Goal: Task Accomplishment & Management: Manage account settings

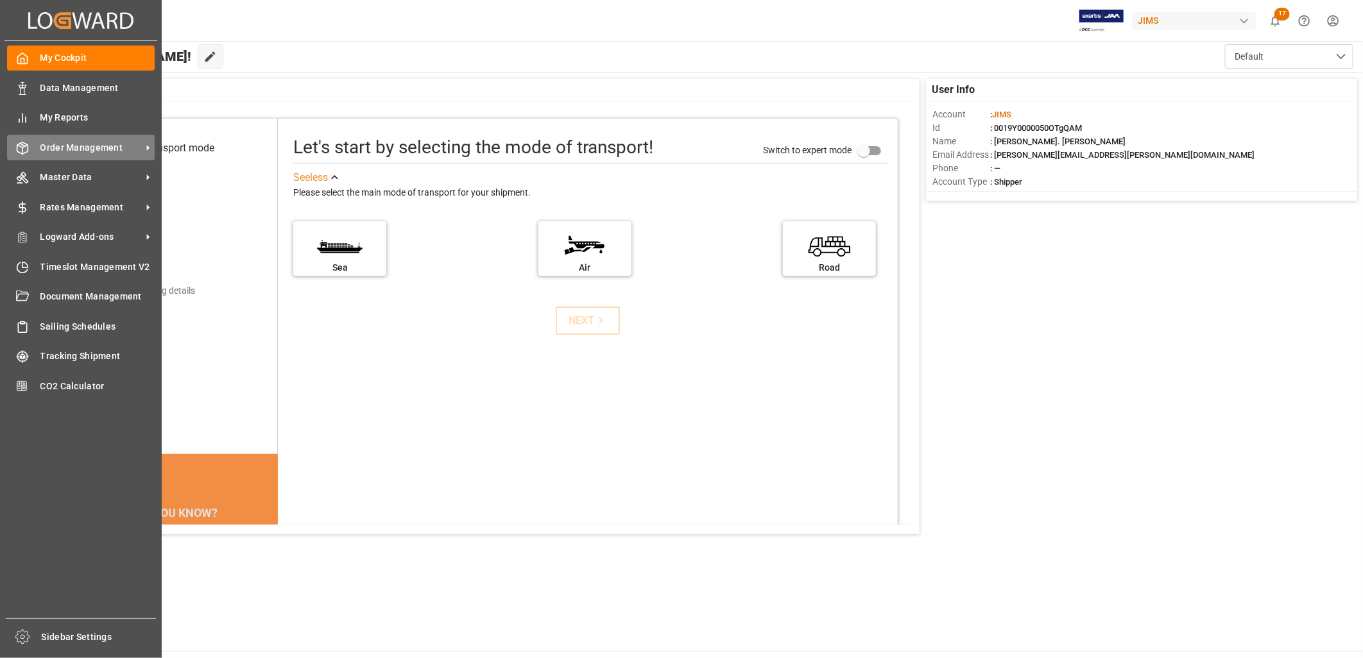
click at [87, 146] on span "Order Management" at bounding box center [90, 147] width 101 height 13
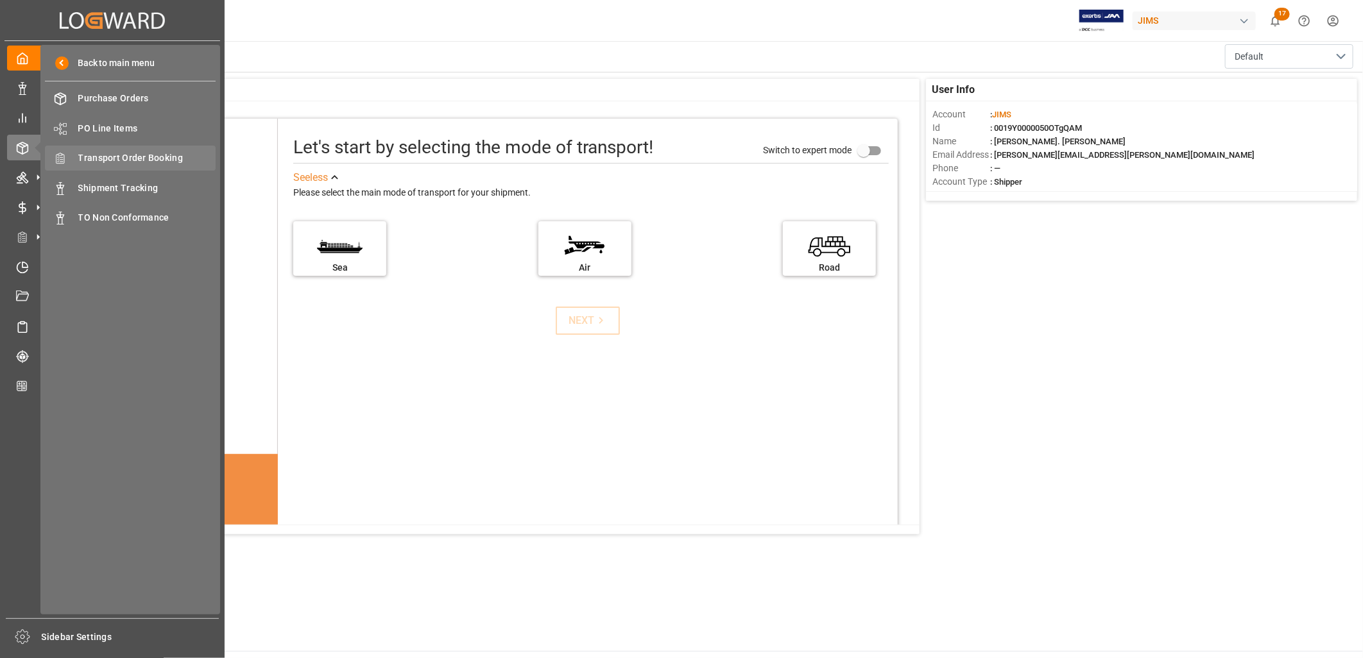
click at [151, 156] on span "Transport Order Booking" at bounding box center [147, 157] width 138 height 13
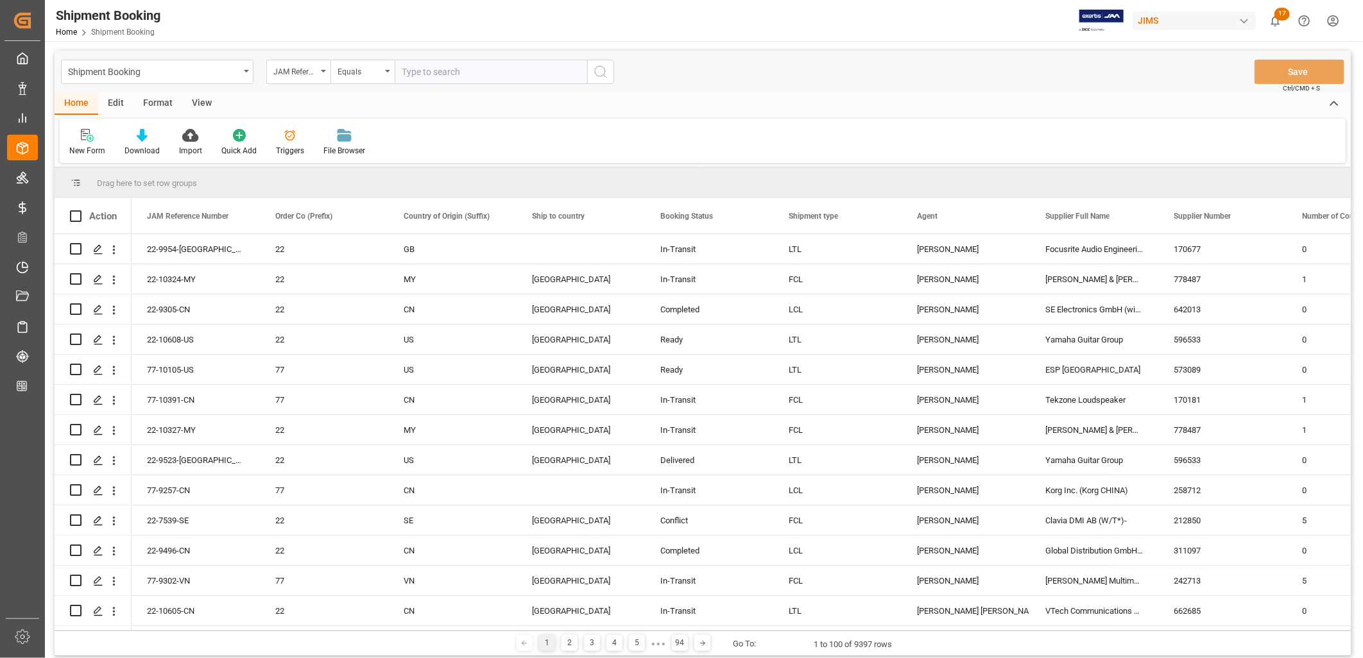
click at [406, 67] on input "text" at bounding box center [491, 72] width 193 height 24
type input "77-10420-CN"
click at [601, 71] on icon "search button" at bounding box center [600, 71] width 15 height 15
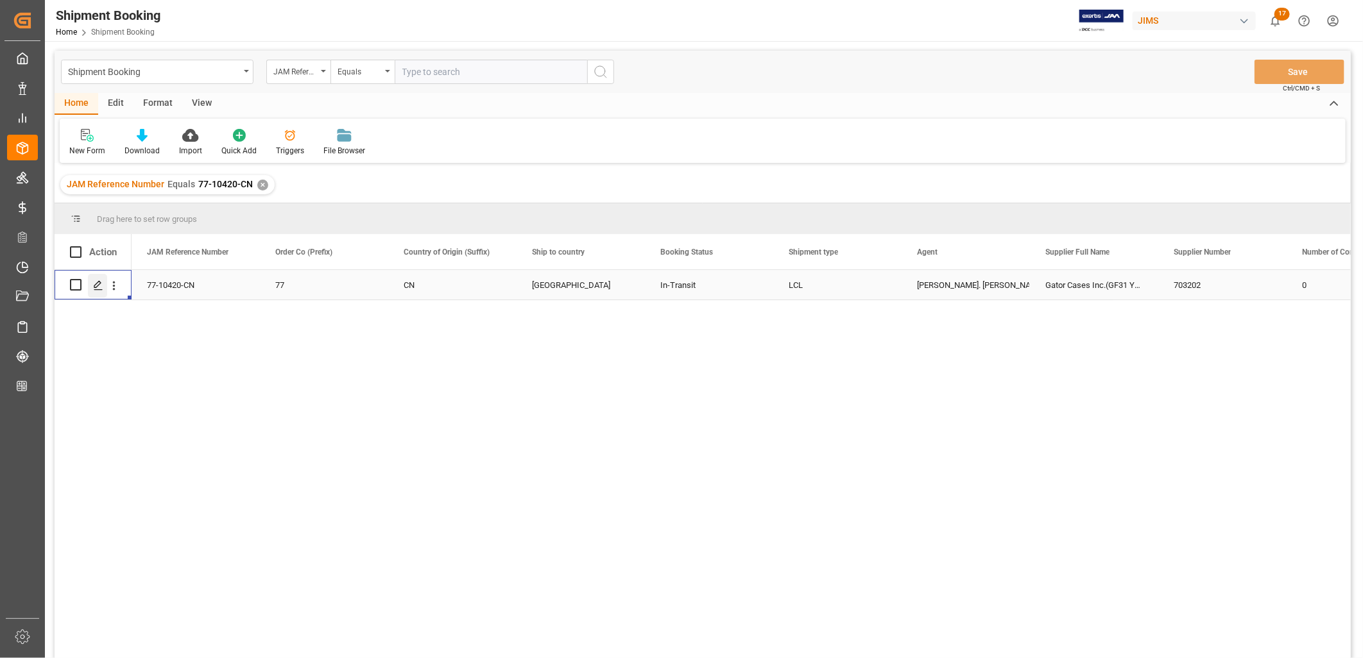
click at [98, 282] on polygon "Press SPACE to select this row." at bounding box center [97, 284] width 6 height 6
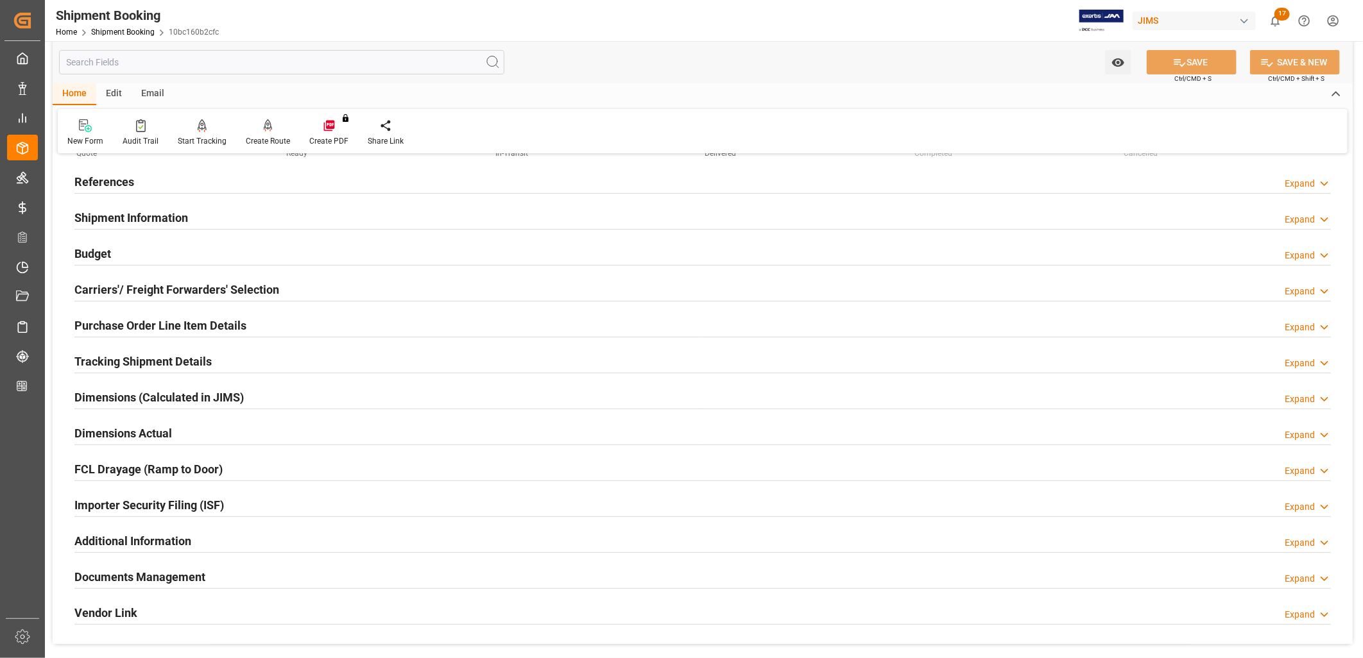
scroll to position [142, 0]
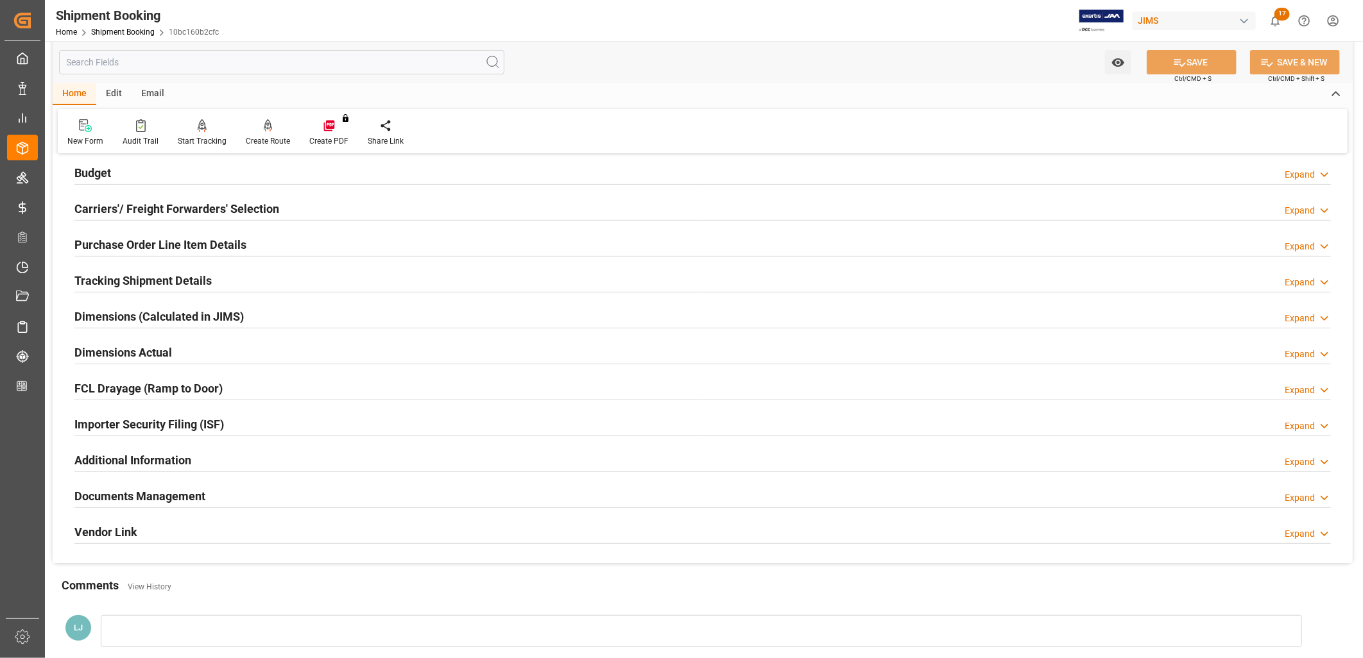
click at [162, 492] on h2 "Documents Management" at bounding box center [139, 496] width 131 height 17
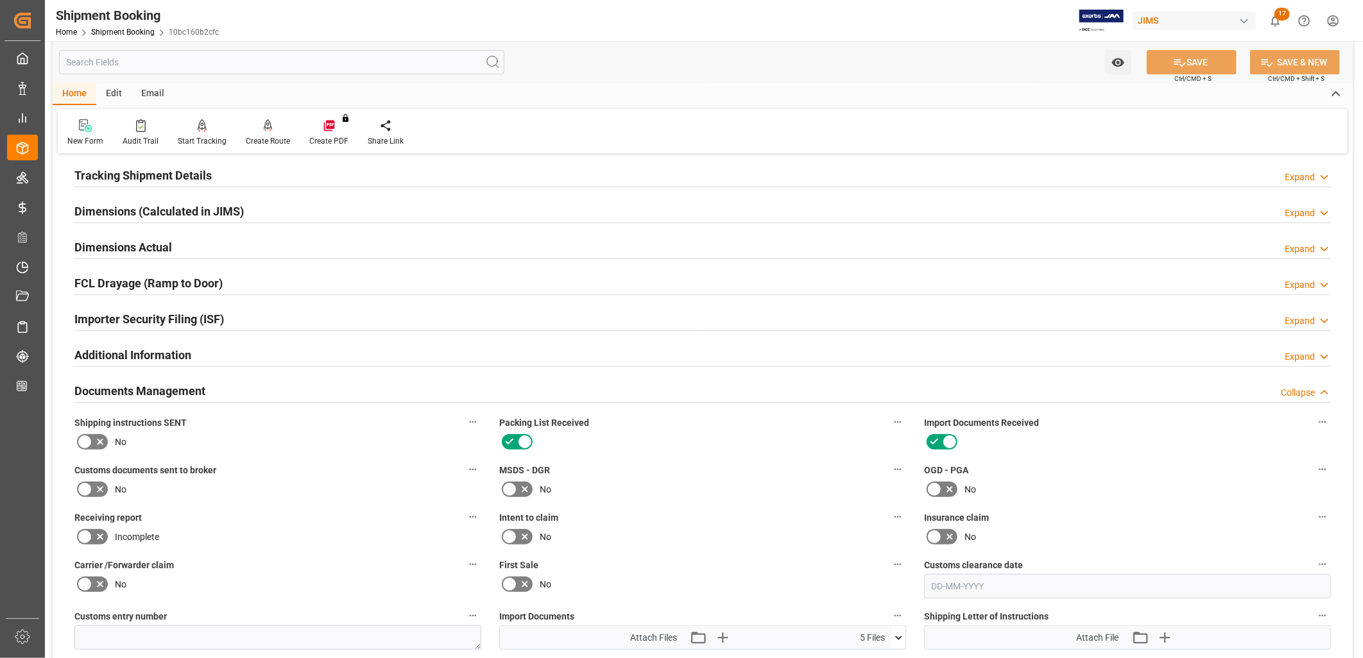
scroll to position [285, 0]
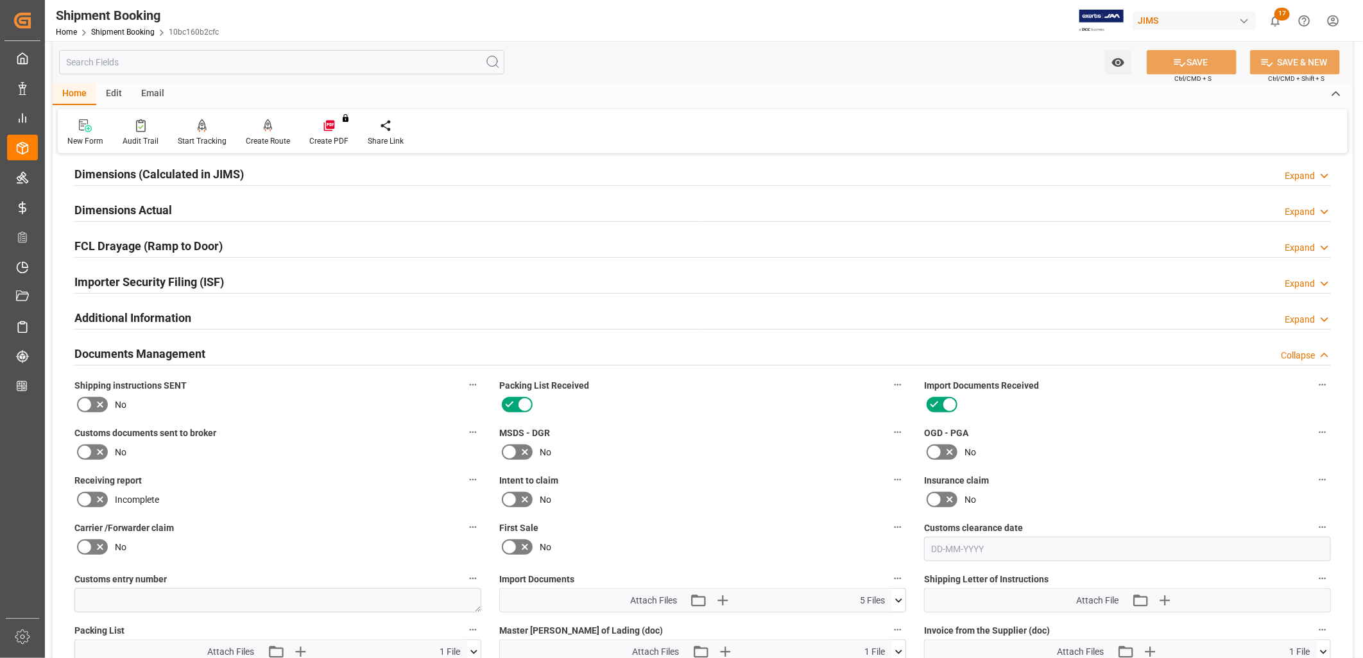
click at [83, 451] on icon at bounding box center [84, 452] width 15 height 15
click at [0, 0] on input "checkbox" at bounding box center [0, 0] width 0 height 0
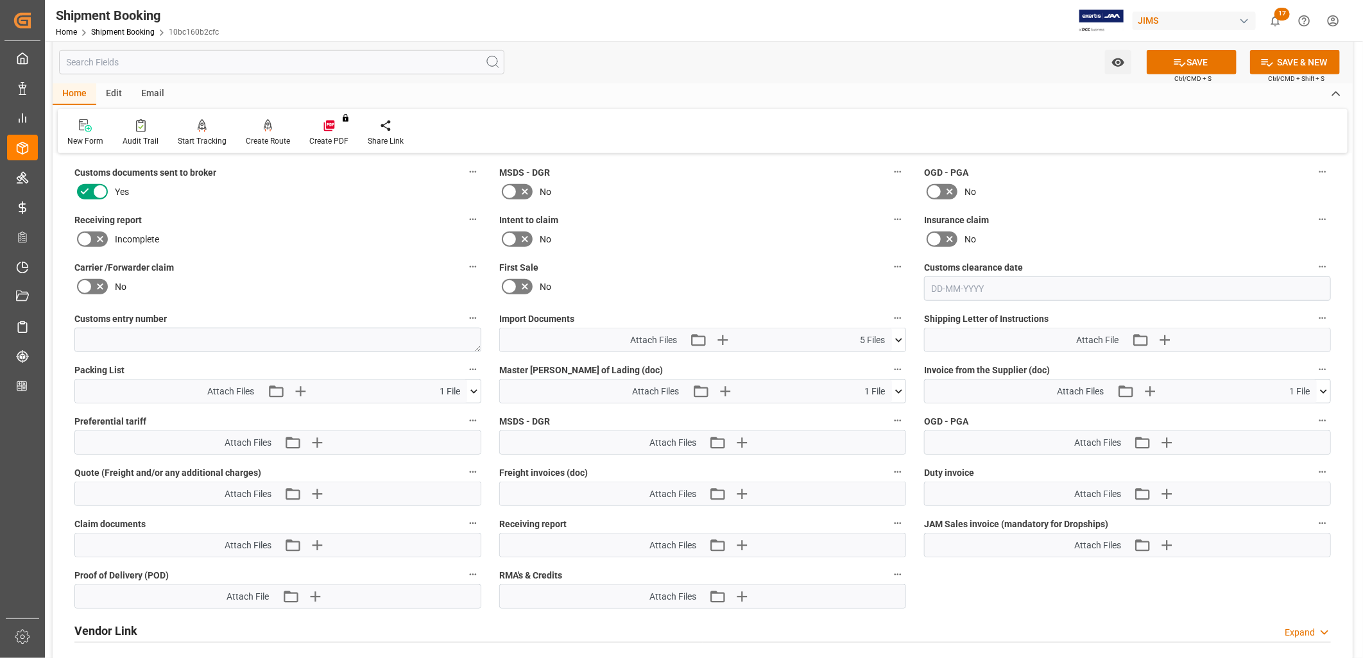
scroll to position [570, 0]
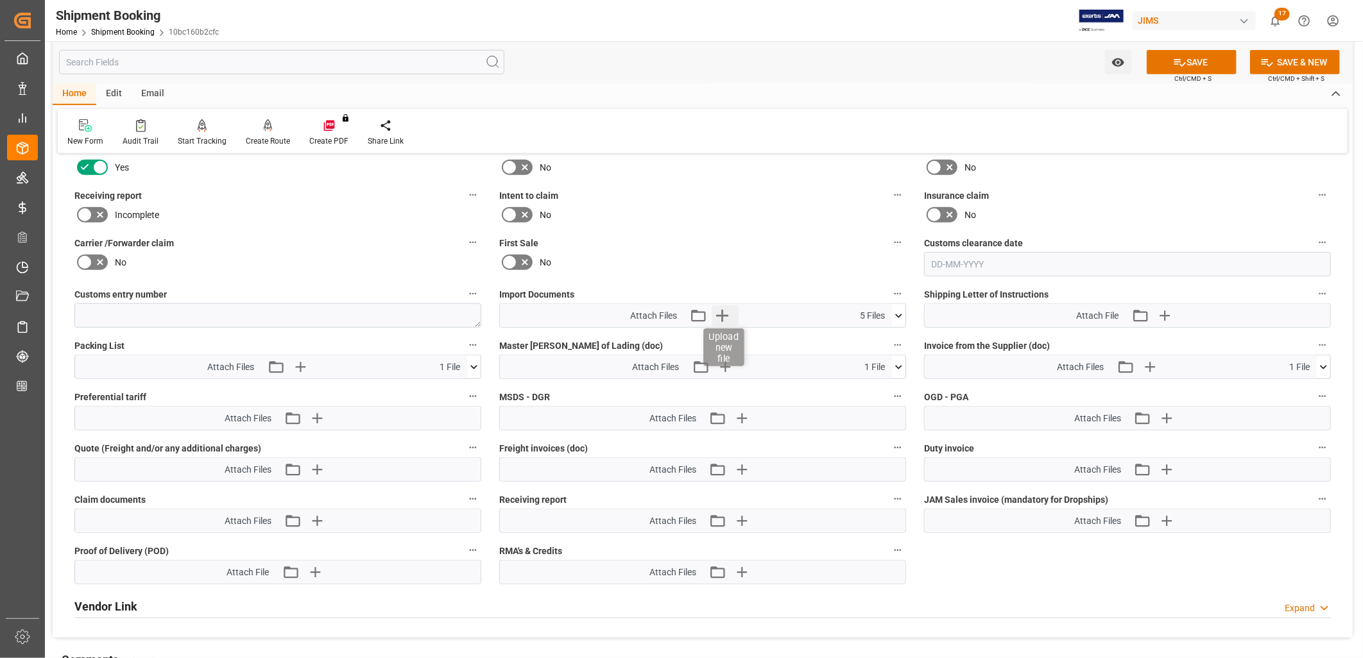
click at [723, 313] on icon "button" at bounding box center [722, 315] width 21 height 21
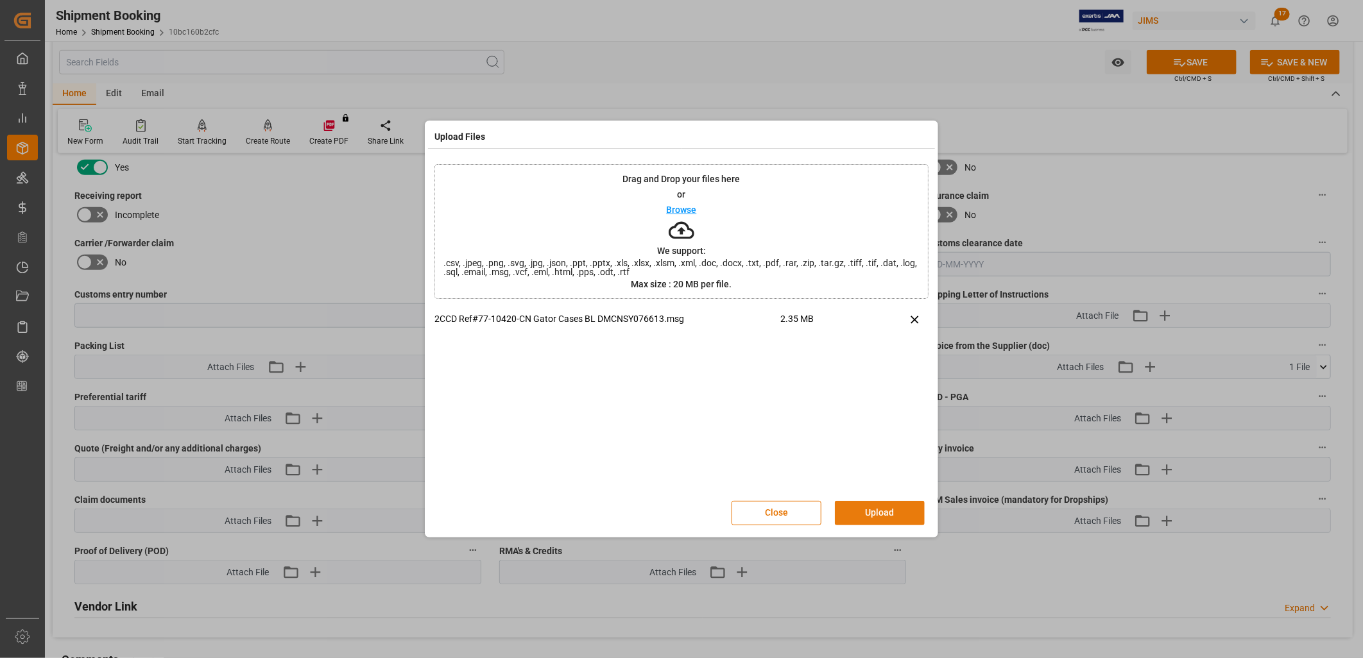
click at [892, 508] on button "Upload" at bounding box center [880, 513] width 90 height 24
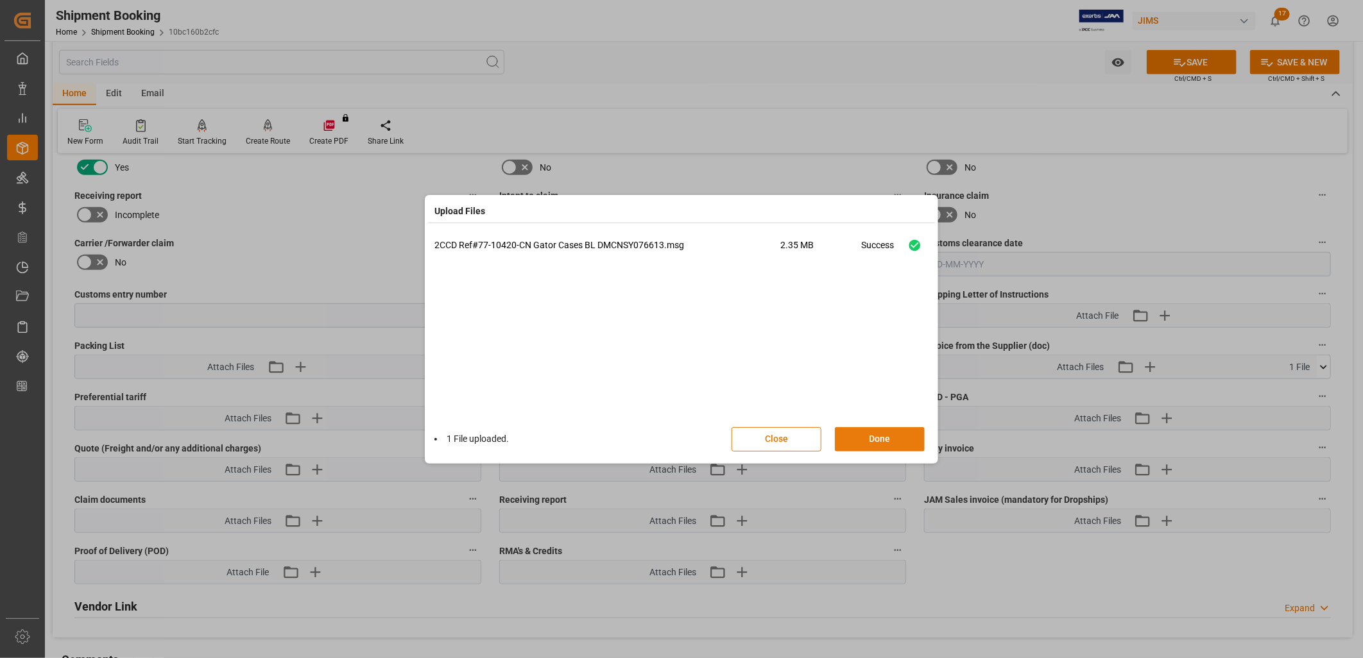
click at [888, 434] on button "Done" at bounding box center [880, 439] width 90 height 24
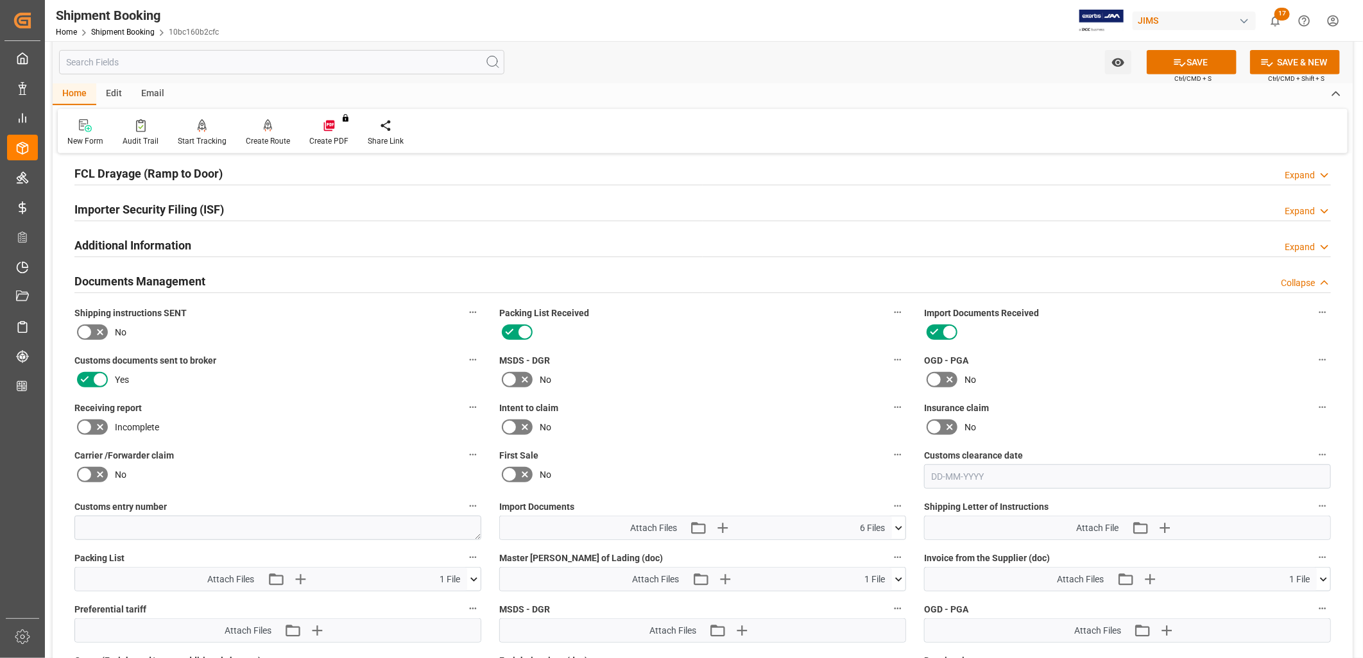
scroll to position [305, 0]
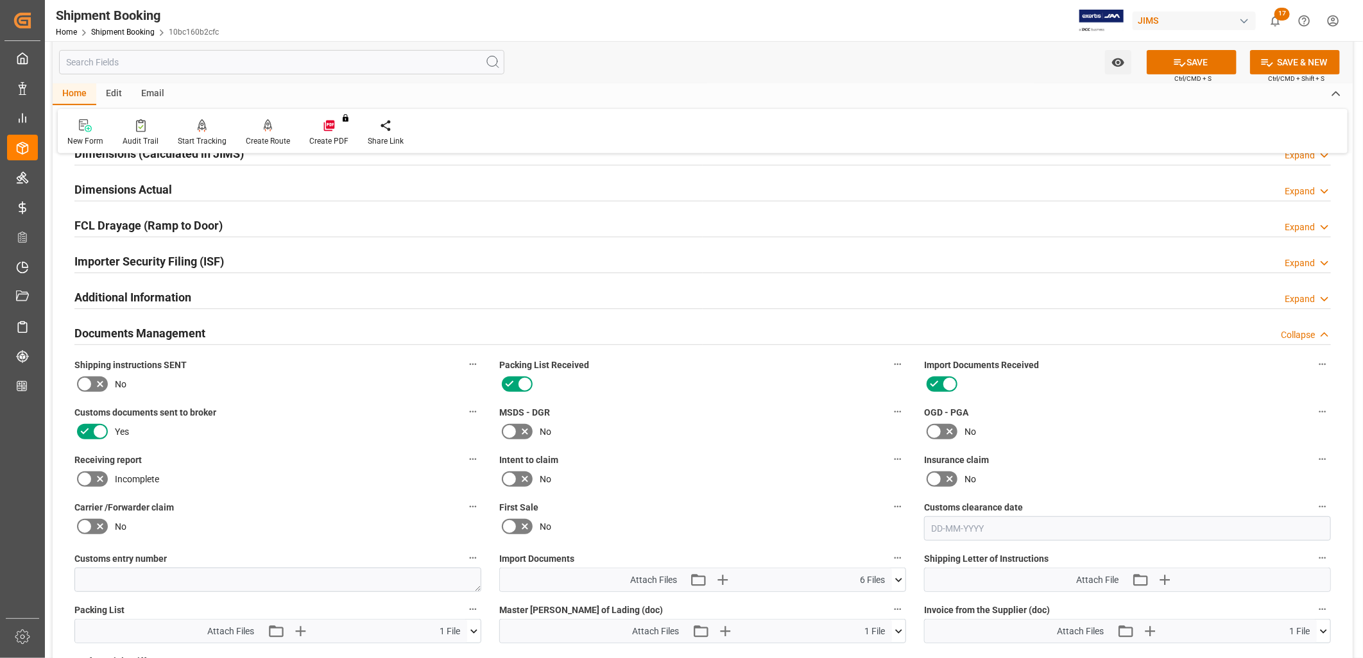
click at [87, 379] on icon at bounding box center [84, 384] width 15 height 15
click at [0, 0] on input "checkbox" at bounding box center [0, 0] width 0 height 0
click at [1190, 60] on button "SAVE" at bounding box center [1192, 62] width 90 height 24
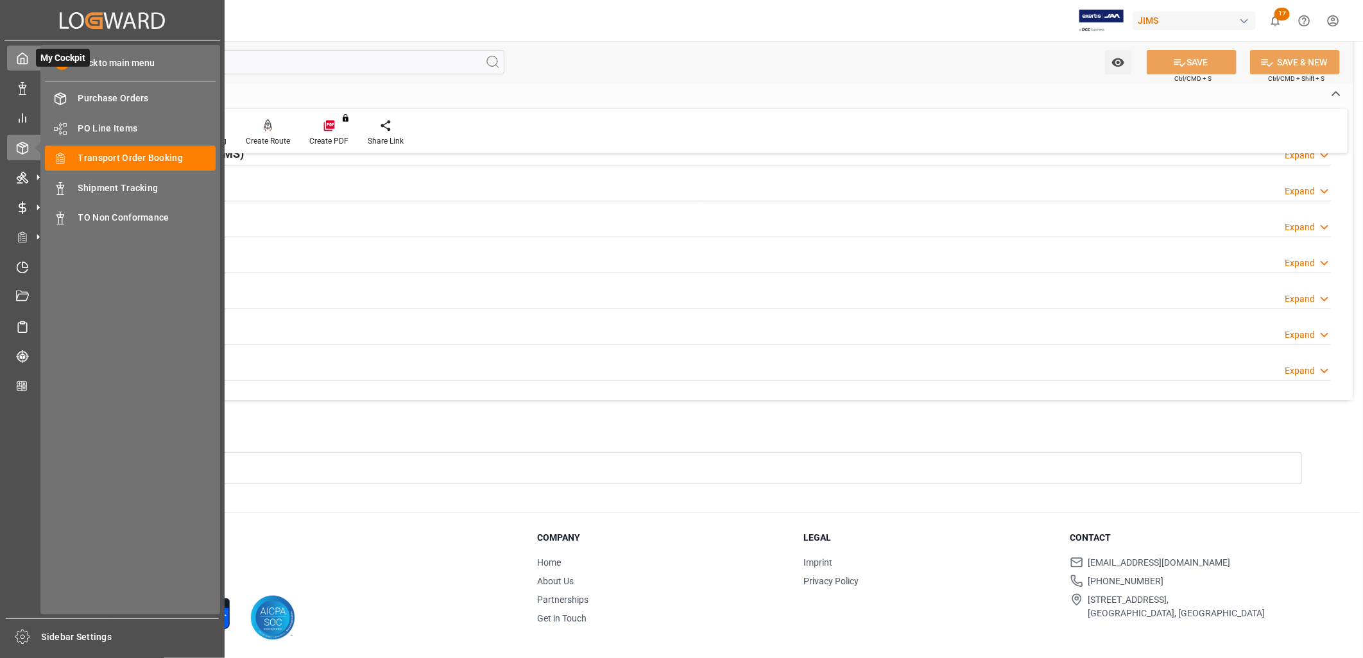
click at [21, 59] on polyline at bounding box center [22, 60] width 3 height 5
